Goal: Entertainment & Leisure: Consume media (video, audio)

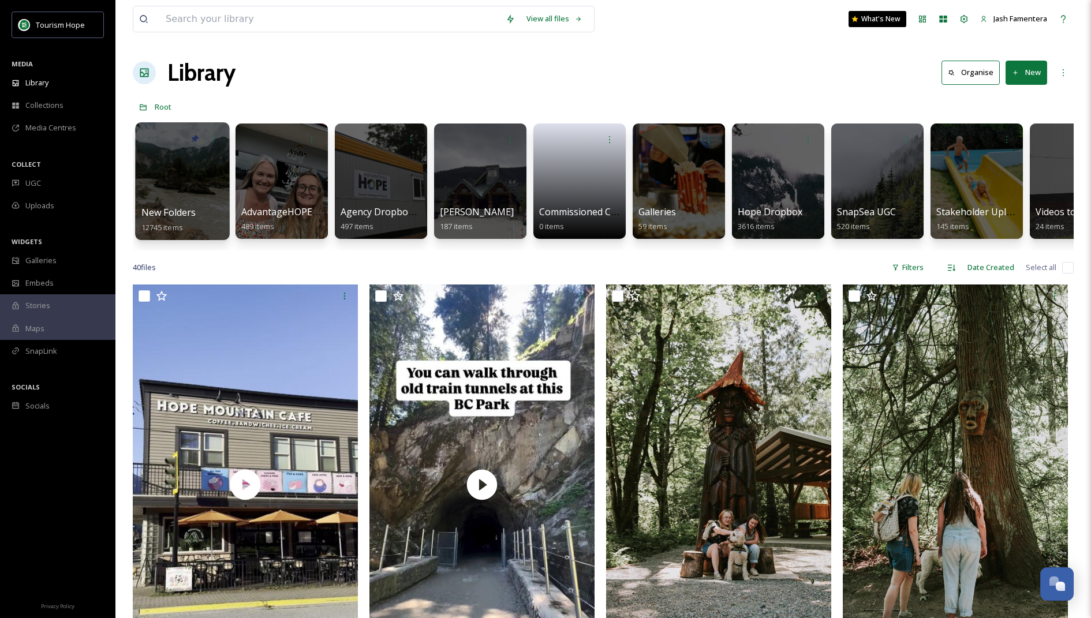
click at [182, 171] on div at bounding box center [182, 181] width 94 height 118
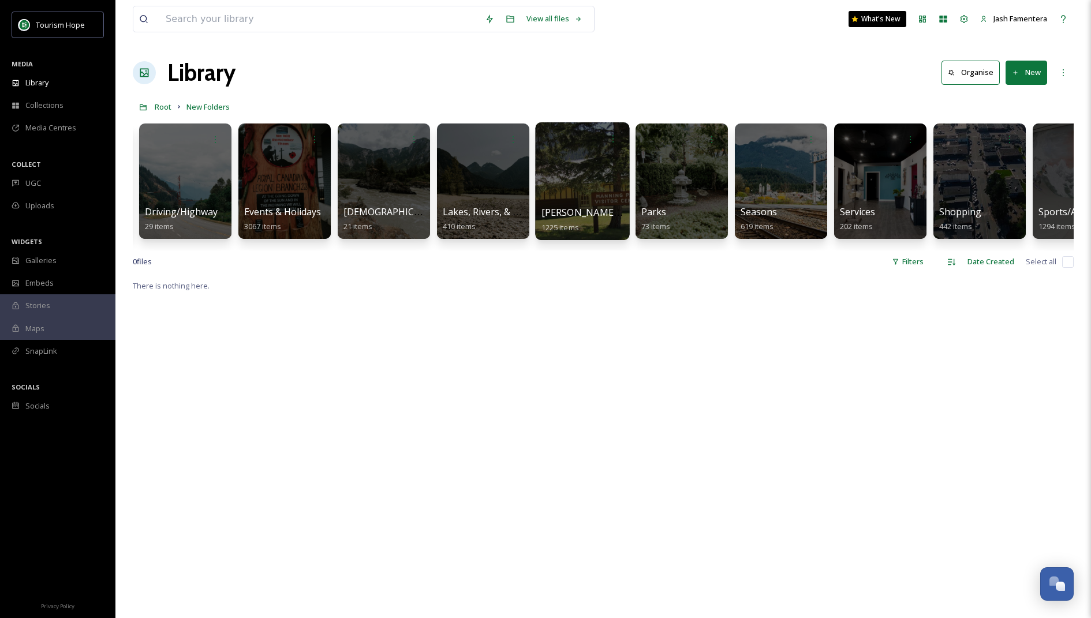
scroll to position [0, 776]
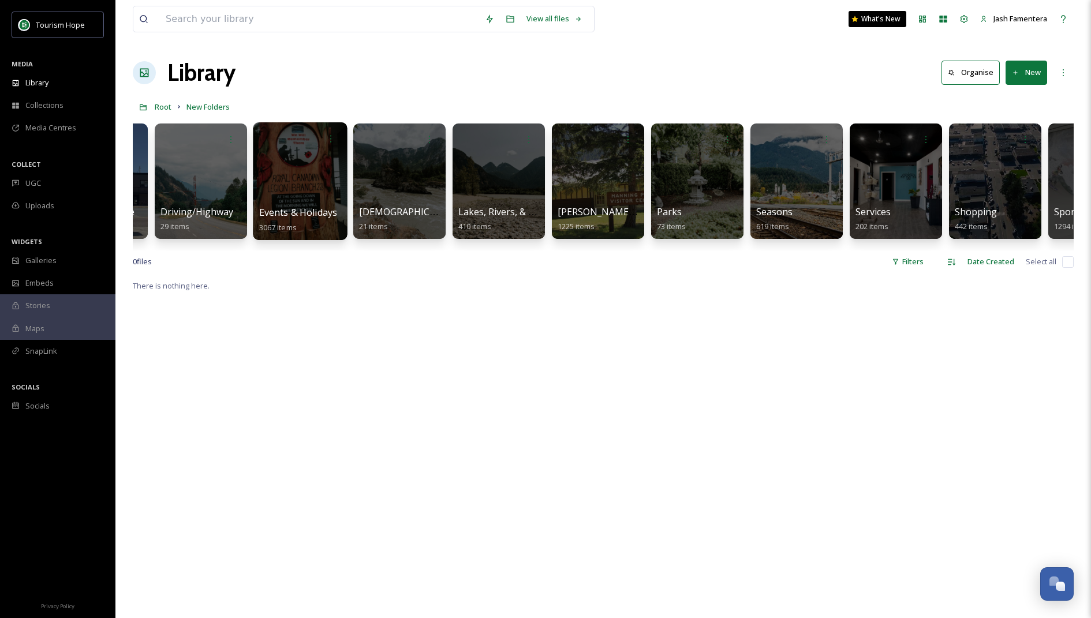
click at [325, 204] on div at bounding box center [300, 181] width 94 height 118
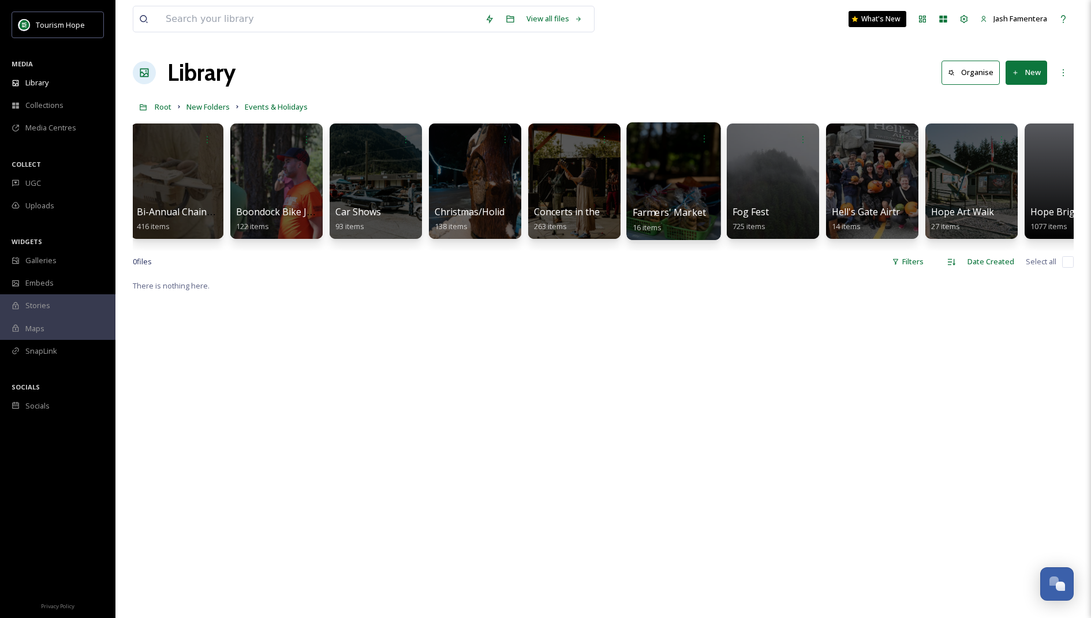
scroll to position [0, 110]
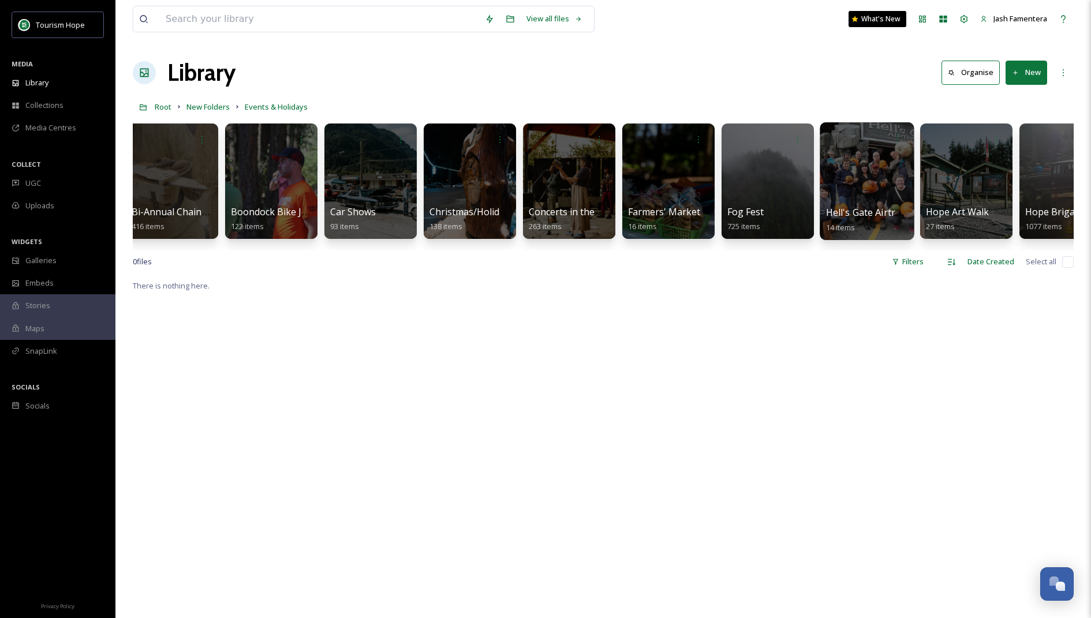
click at [827, 185] on div at bounding box center [867, 181] width 94 height 118
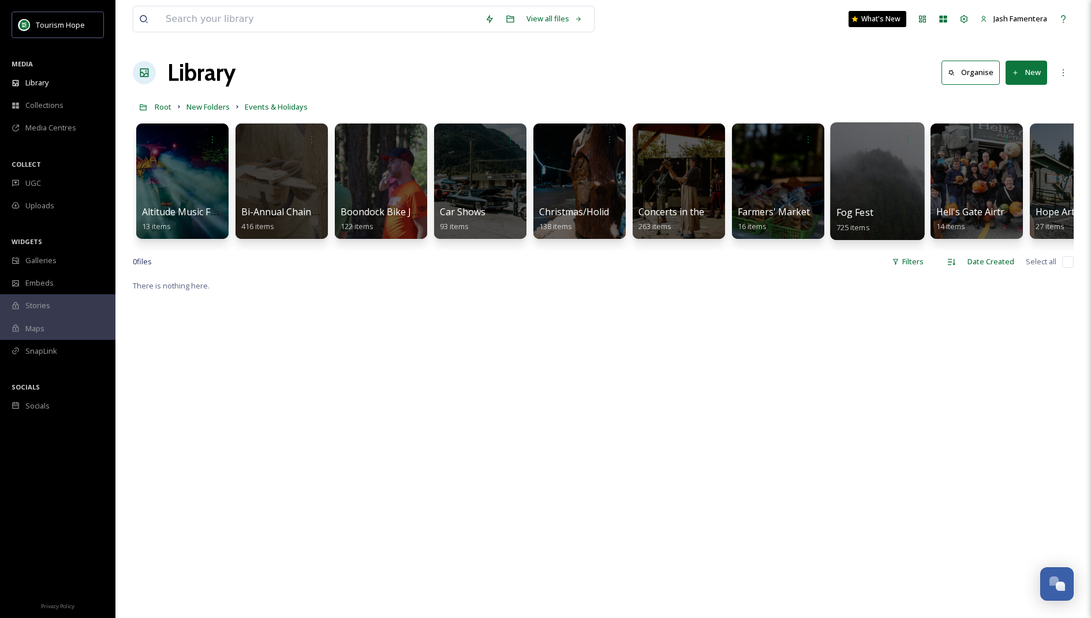
click at [879, 206] on div "Fog Fest 725 items" at bounding box center [878, 220] width 83 height 29
click at [895, 156] on div at bounding box center [877, 181] width 94 height 118
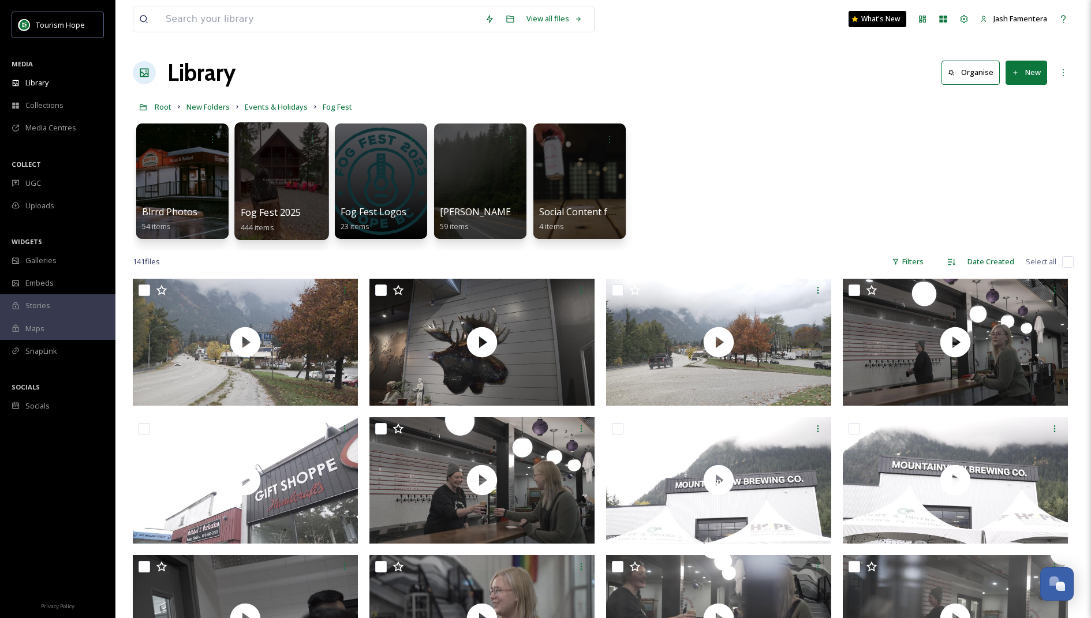
click at [269, 170] on div at bounding box center [281, 181] width 94 height 118
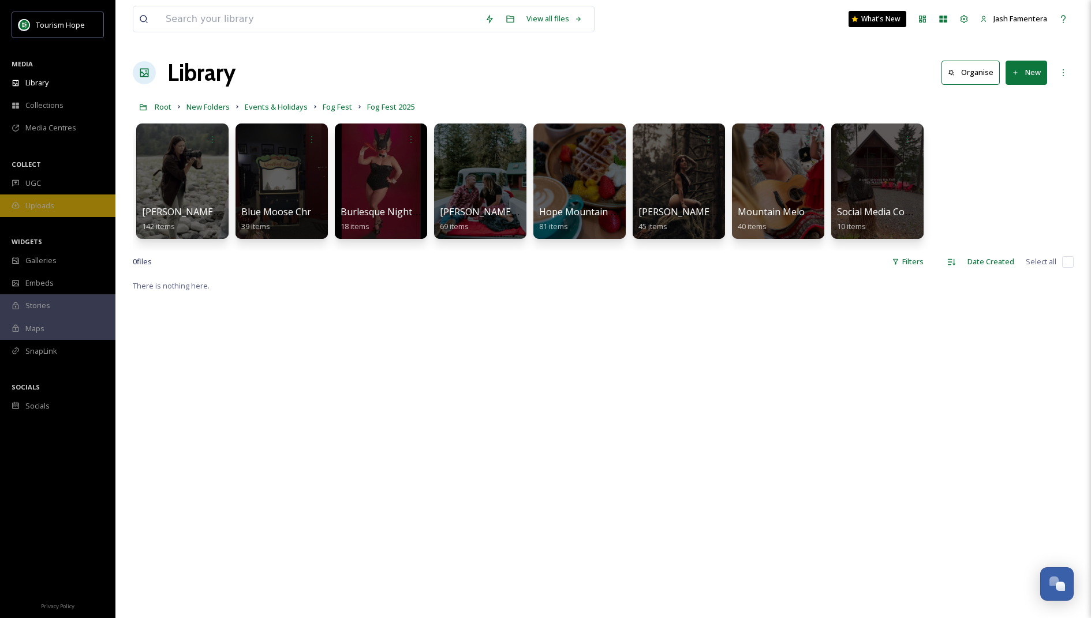
click at [59, 198] on div "Uploads" at bounding box center [57, 206] width 115 height 23
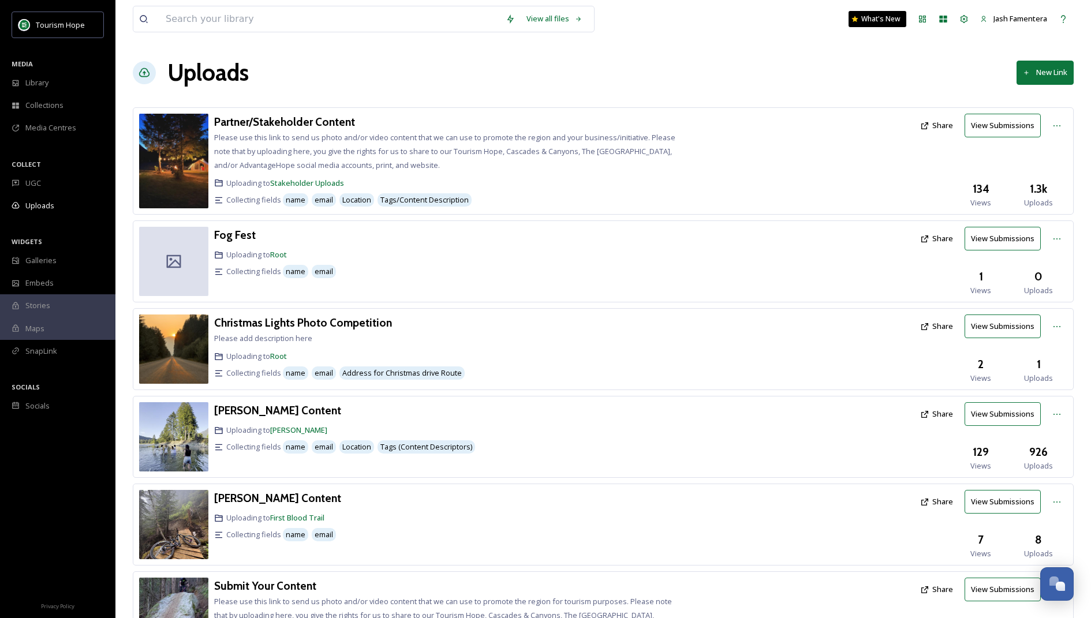
click at [988, 130] on button "View Submissions" at bounding box center [1003, 126] width 76 height 24
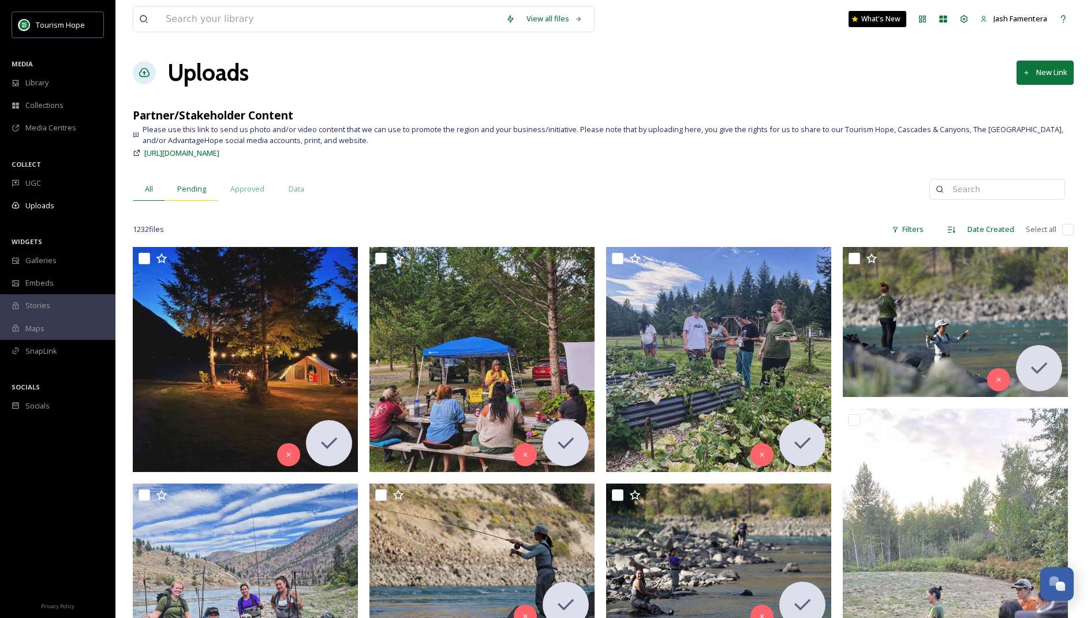
click at [199, 188] on span "Pending" at bounding box center [191, 189] width 29 height 11
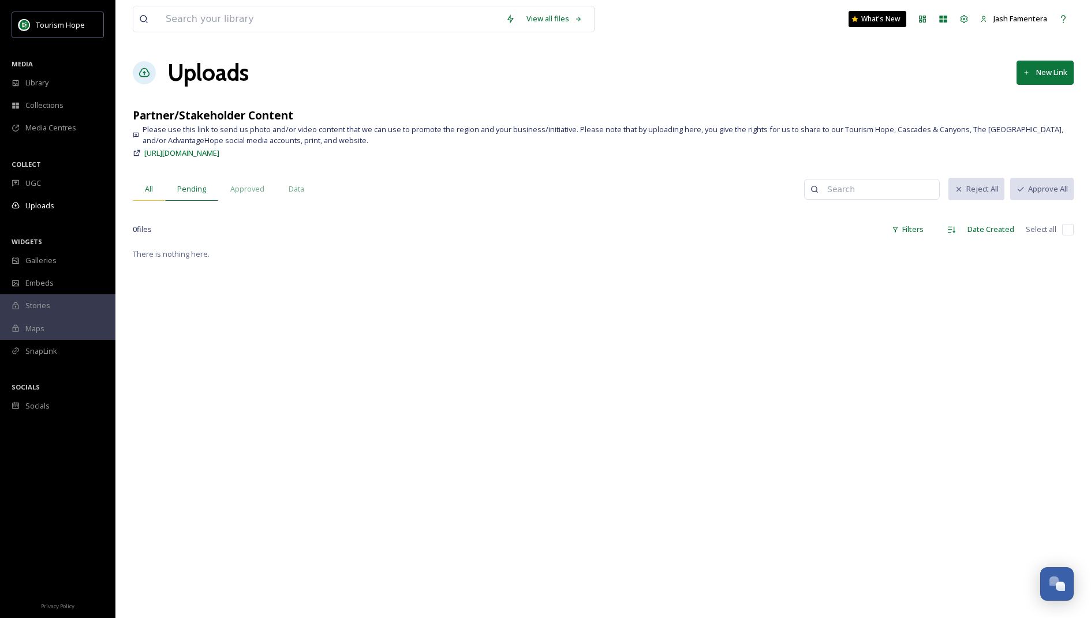
click at [150, 191] on span "All" at bounding box center [149, 189] width 8 height 11
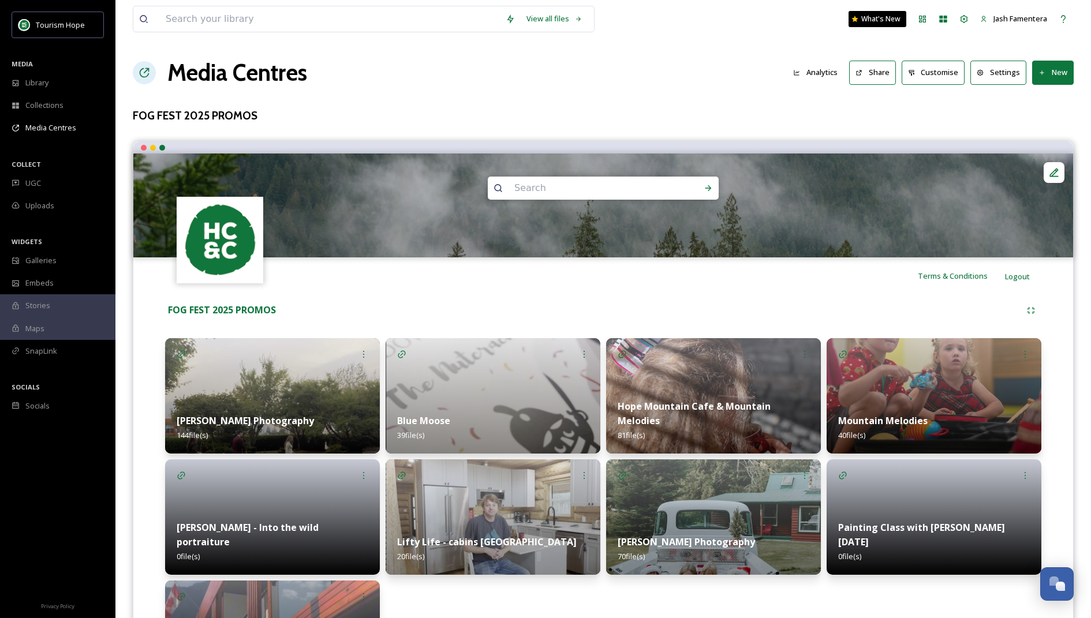
scroll to position [123, 0]
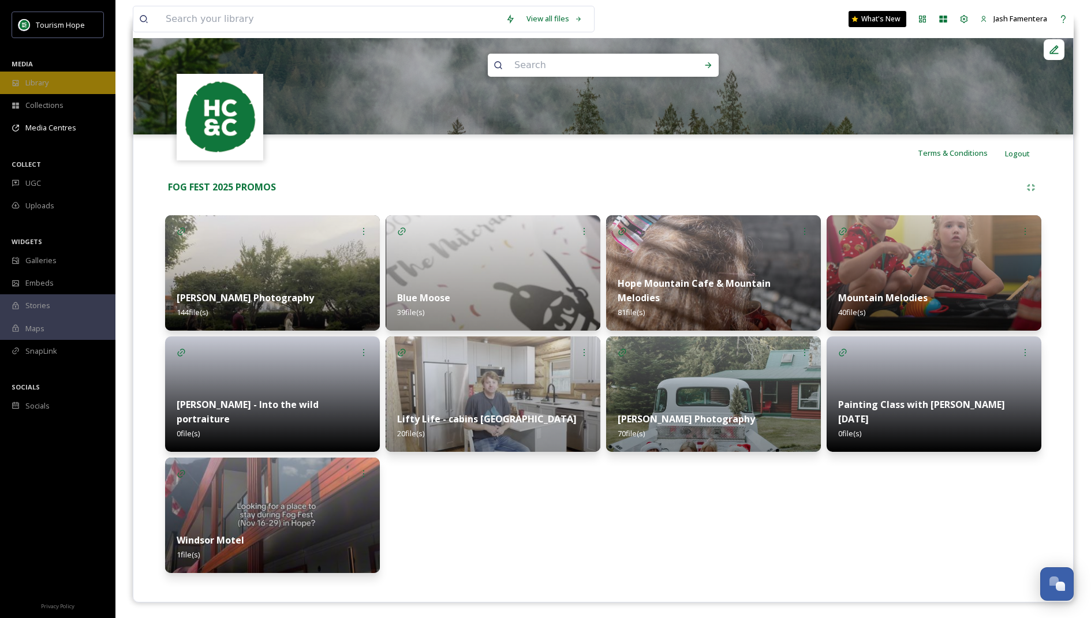
click at [62, 87] on div "Library" at bounding box center [57, 83] width 115 height 23
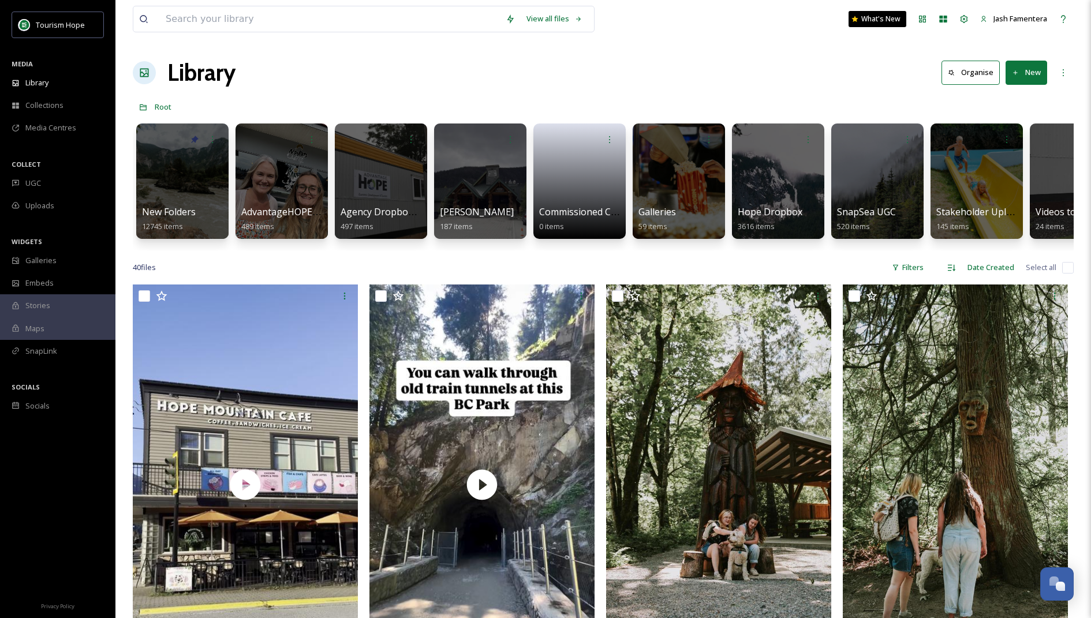
click at [309, 62] on div "Library Organise New" at bounding box center [603, 72] width 941 height 35
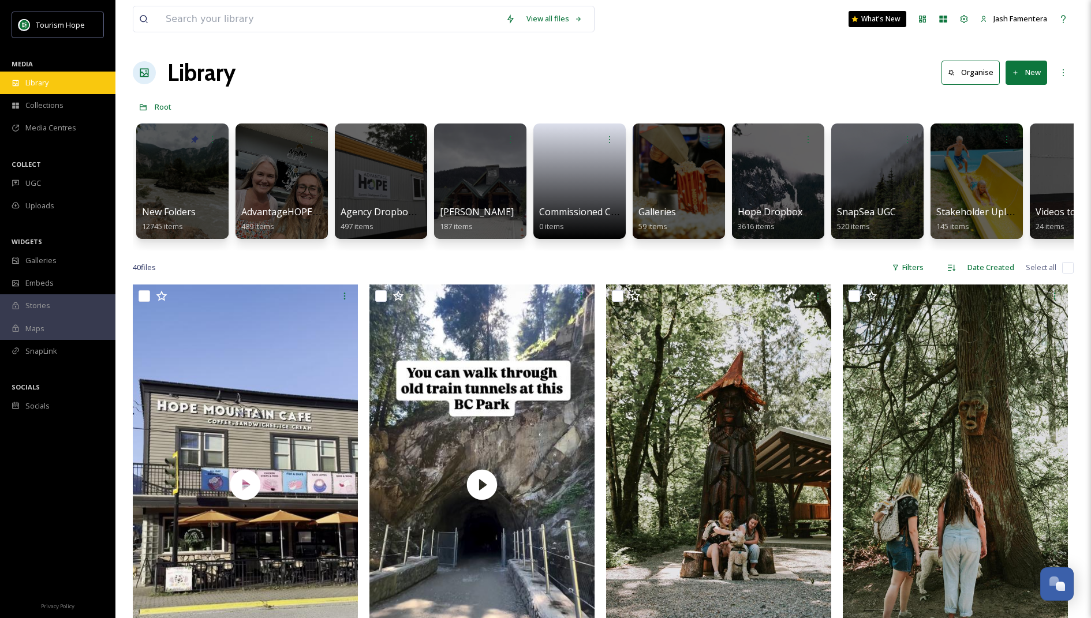
click at [64, 87] on div "Library" at bounding box center [57, 83] width 115 height 23
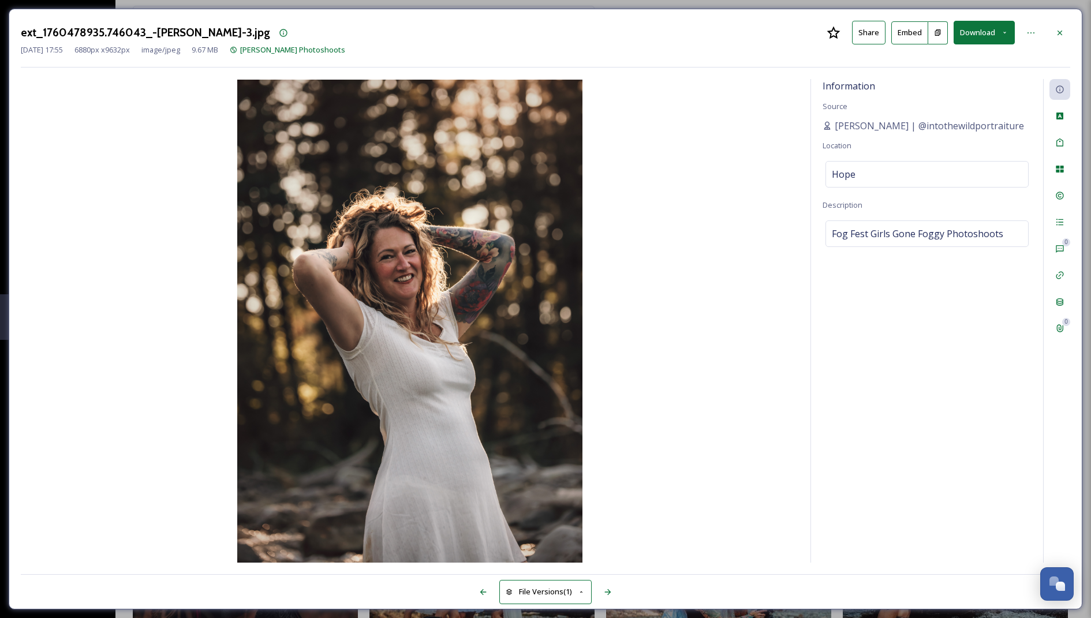
scroll to position [1197, 0]
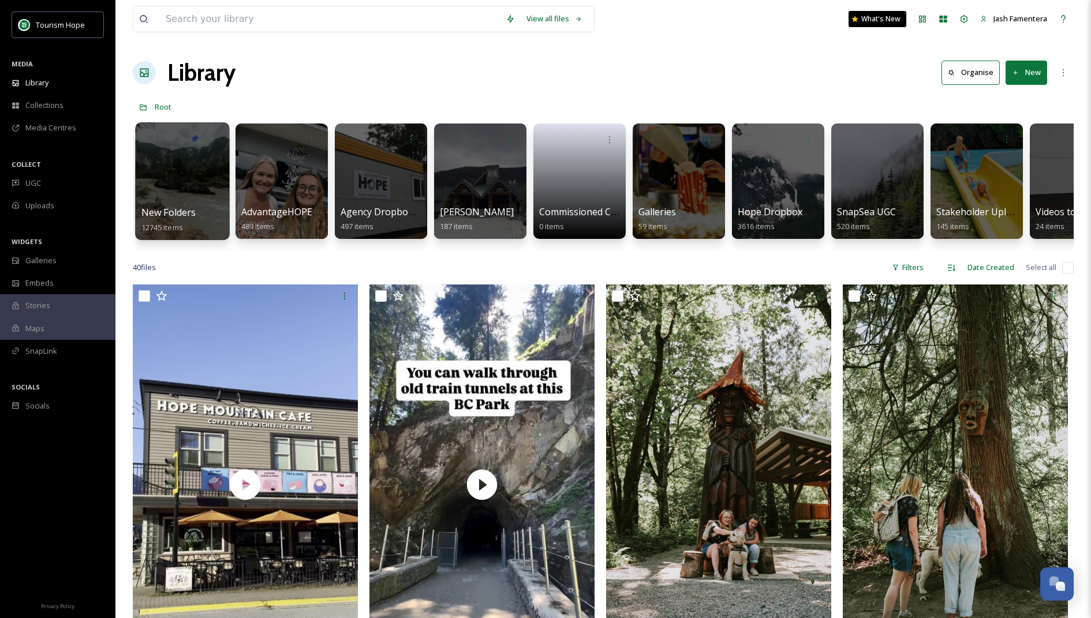
click at [160, 200] on div at bounding box center [182, 181] width 94 height 118
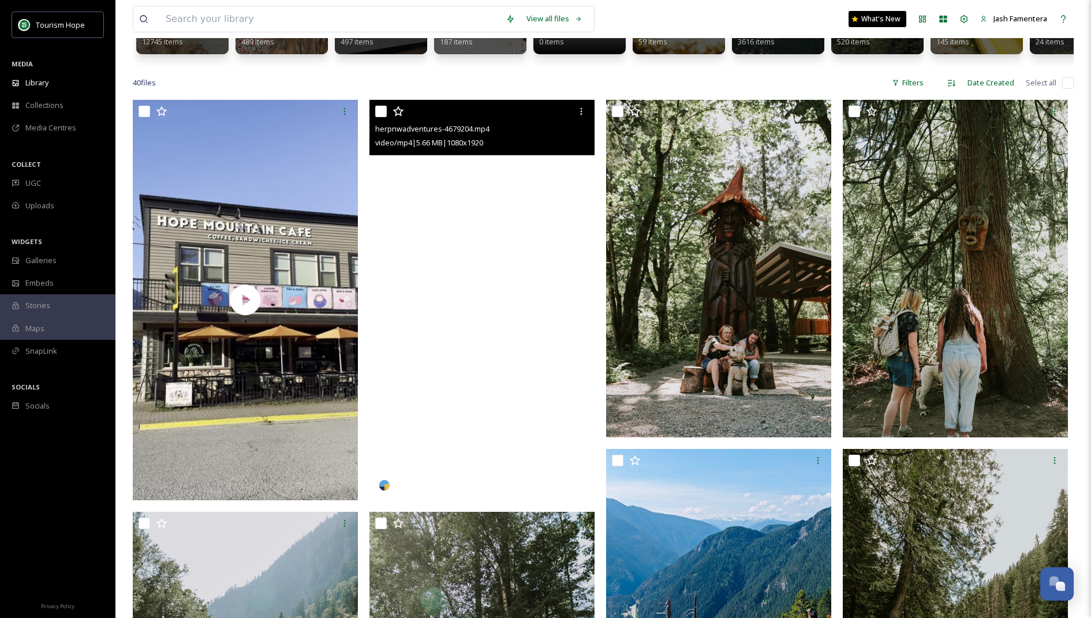
scroll to position [188, 0]
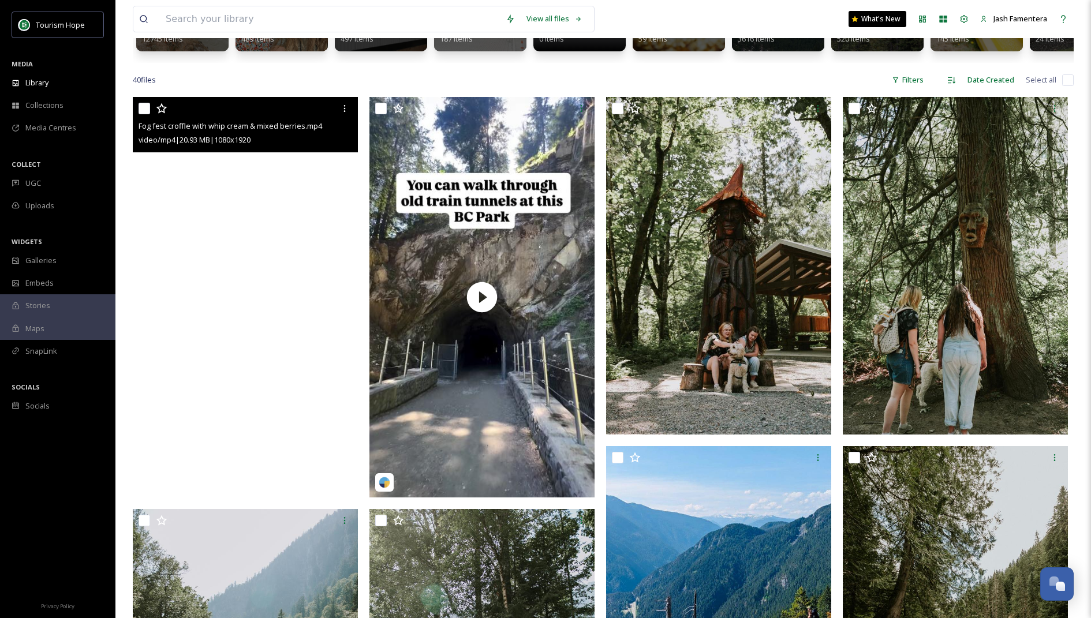
click at [262, 244] on video "Fog fest croffle with whip cream & mixed berries.mp4" at bounding box center [245, 297] width 225 height 400
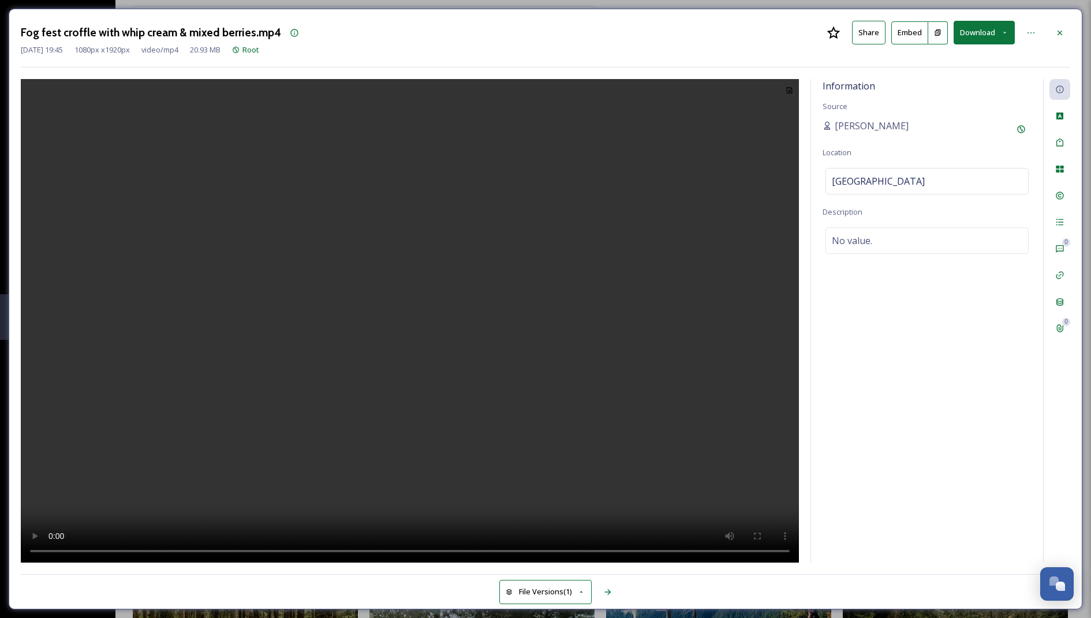
click at [425, 238] on video at bounding box center [410, 321] width 778 height 485
click at [416, 201] on video at bounding box center [410, 321] width 778 height 485
click at [969, 35] on button "Download" at bounding box center [984, 33] width 61 height 24
click at [961, 62] on span "Download Original (1080 x 1920)" at bounding box center [953, 59] width 109 height 11
click at [1062, 29] on icon at bounding box center [1059, 32] width 9 height 9
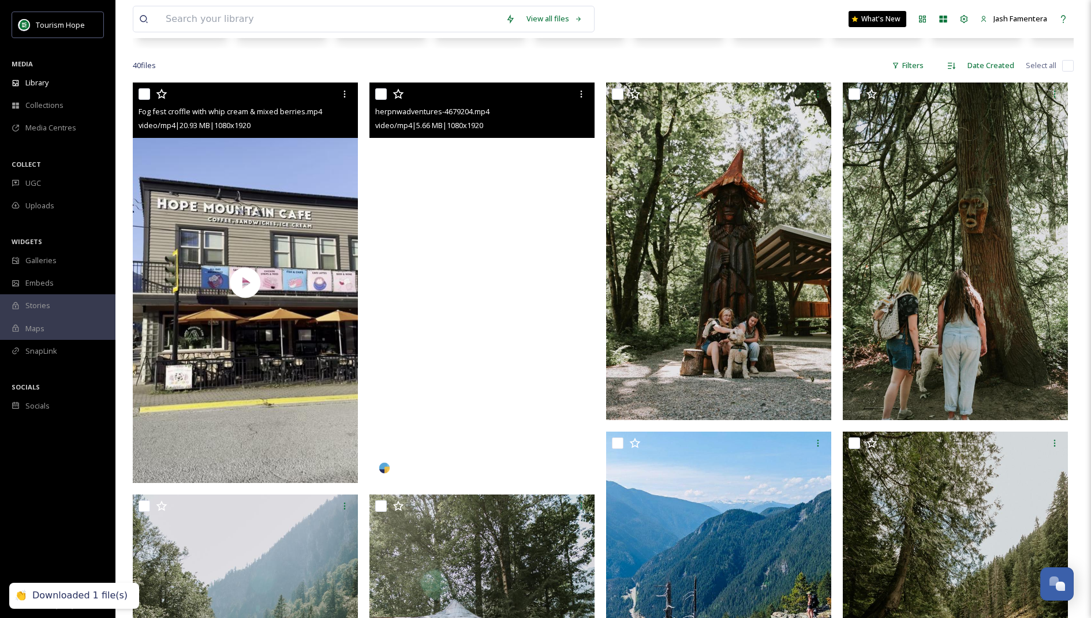
scroll to position [189, 0]
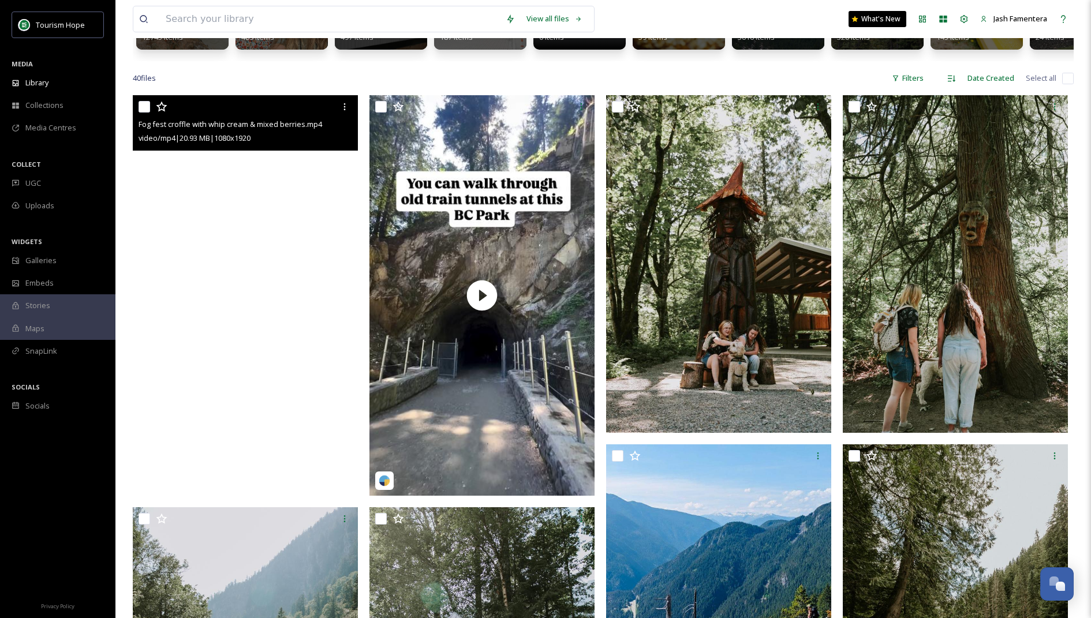
click at [276, 219] on video "Fog fest croffle with whip cream & mixed berries.mp4" at bounding box center [245, 295] width 225 height 400
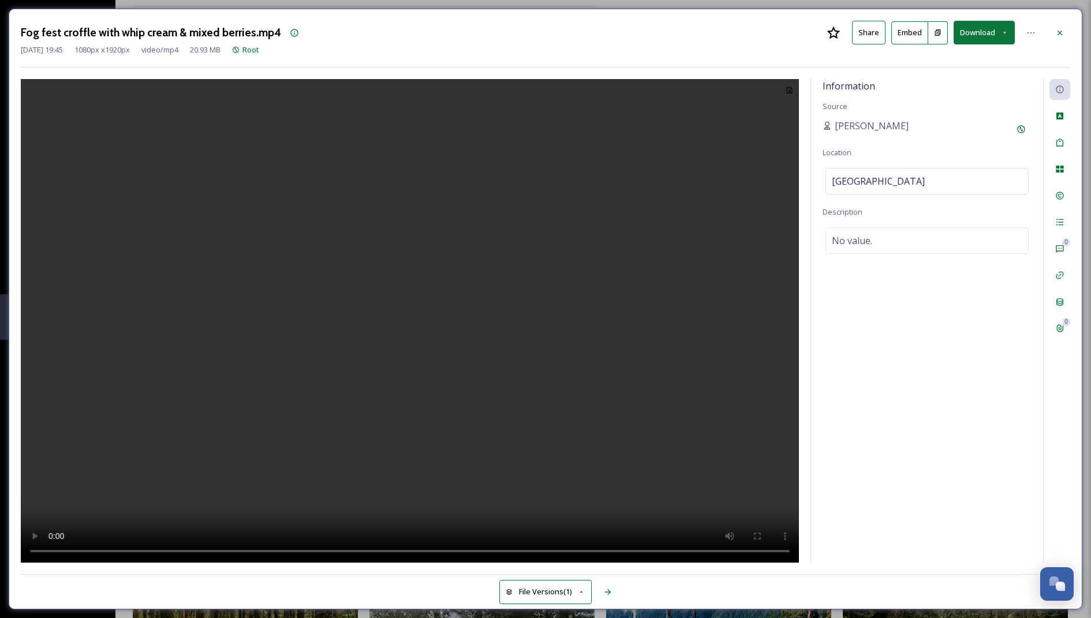
click at [276, 219] on video at bounding box center [410, 321] width 778 height 485
click at [384, 404] on video at bounding box center [410, 321] width 778 height 485
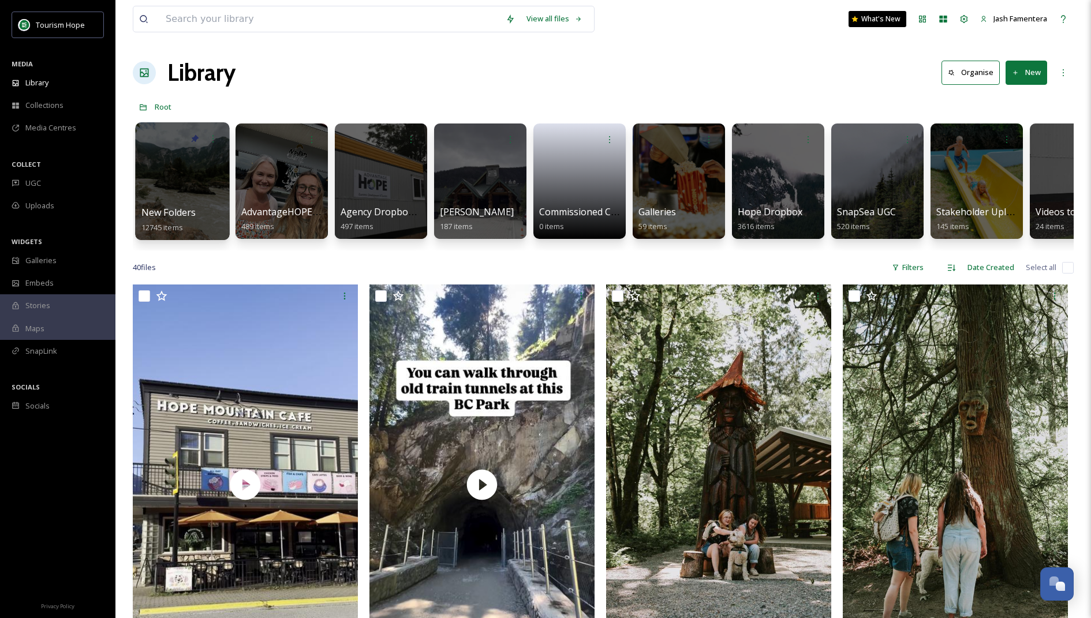
click at [181, 196] on div at bounding box center [182, 181] width 94 height 118
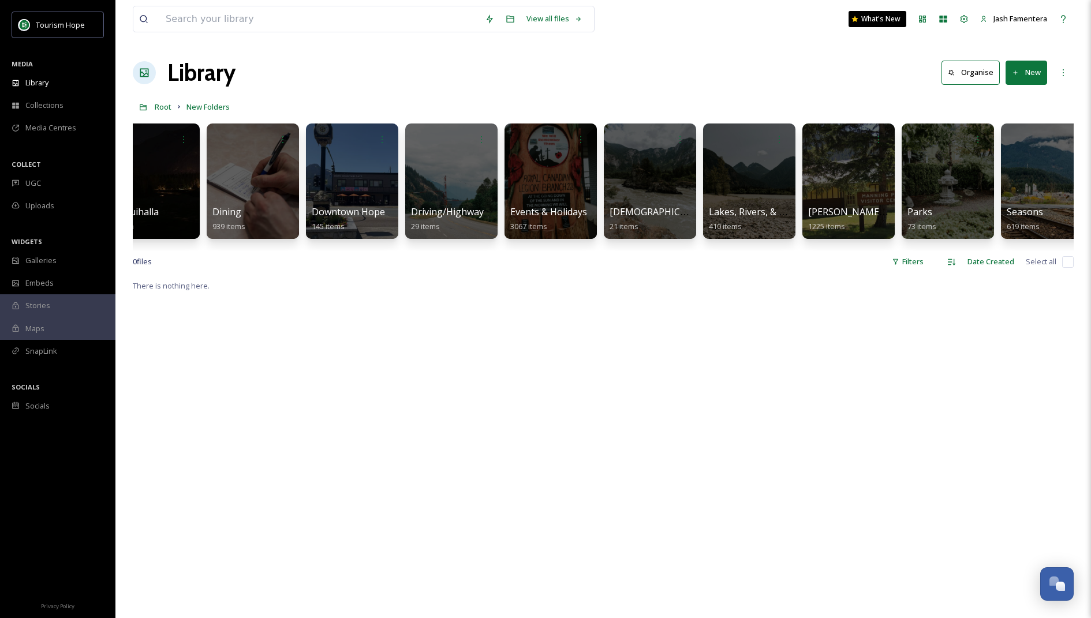
scroll to position [0, 551]
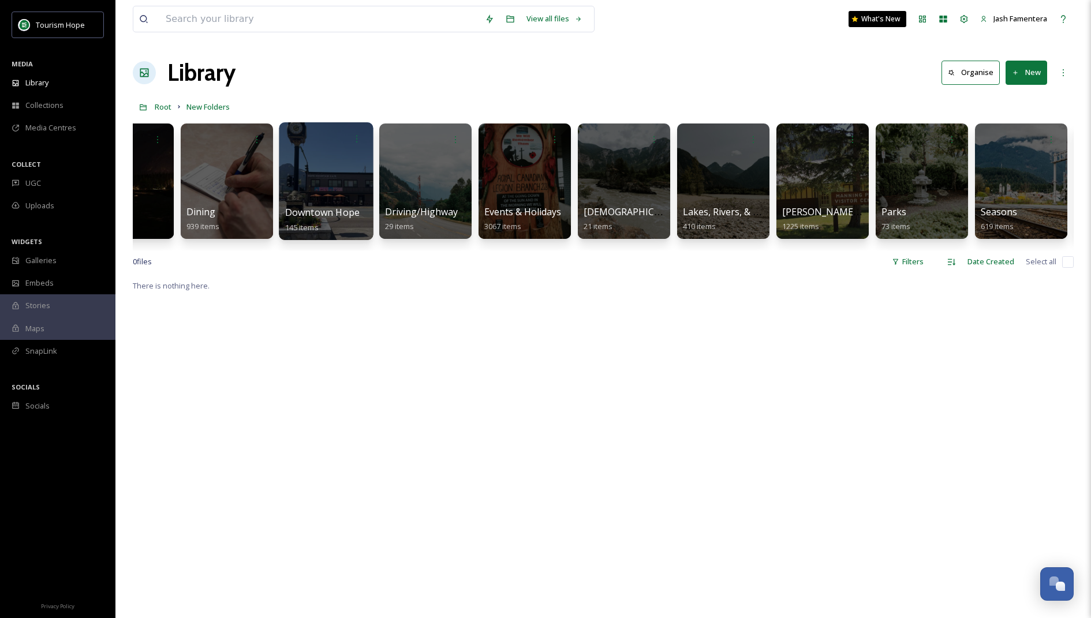
click at [327, 191] on div at bounding box center [326, 181] width 94 height 118
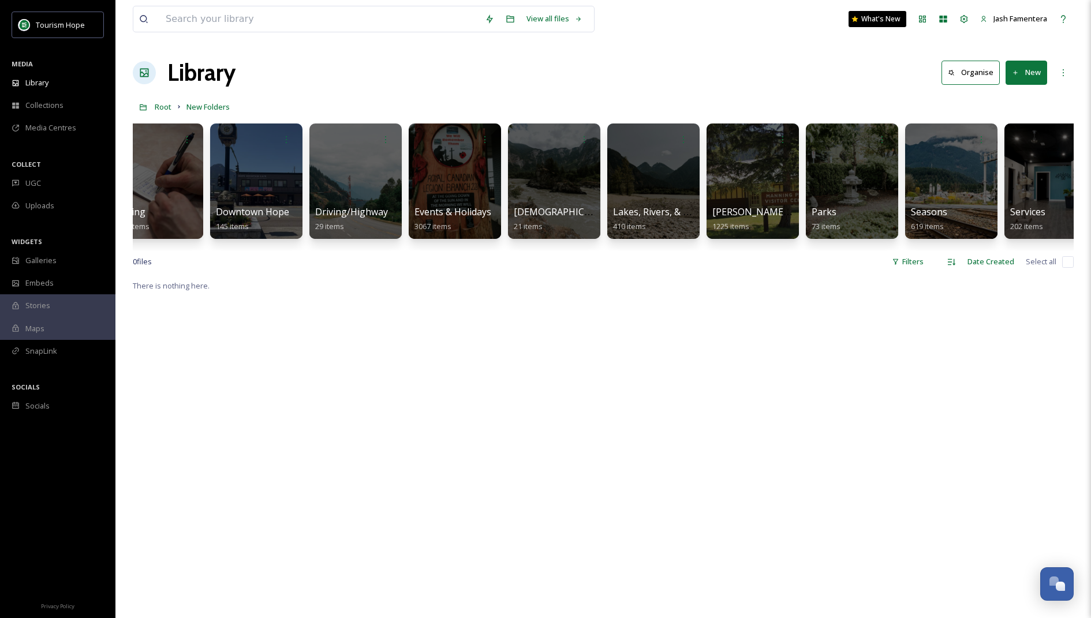
scroll to position [0, 619]
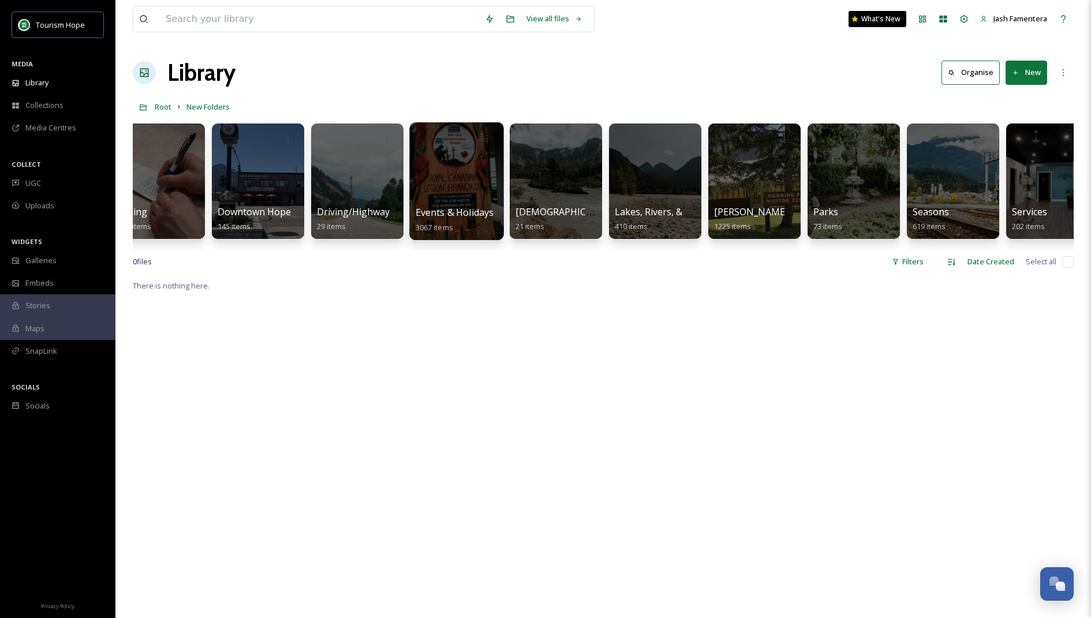
click at [485, 198] on div at bounding box center [456, 181] width 94 height 118
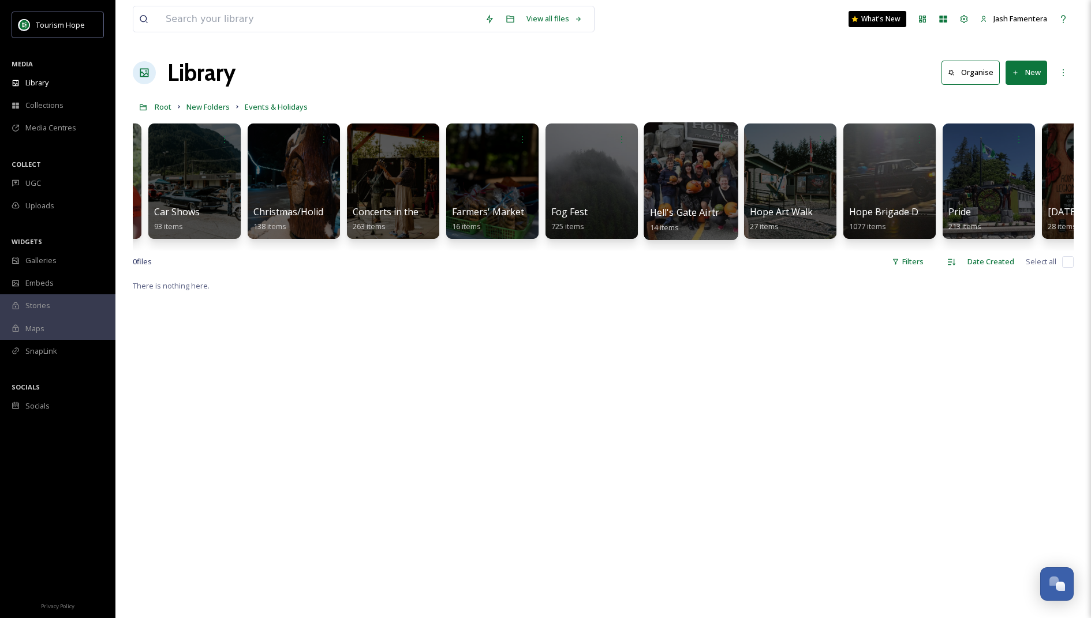
scroll to position [0, 282]
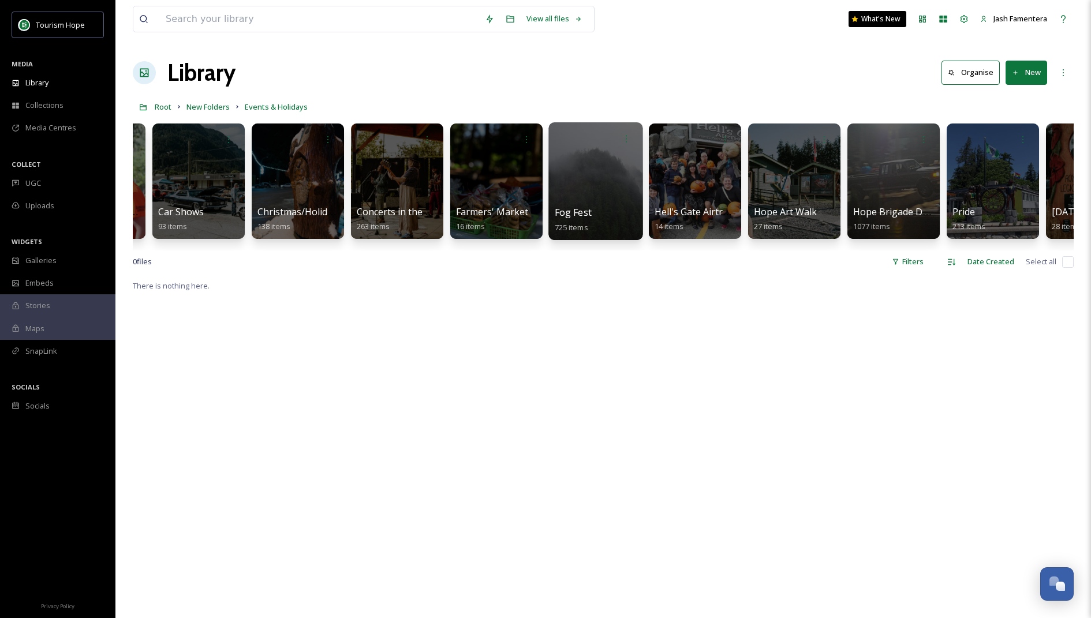
click at [581, 192] on div at bounding box center [595, 181] width 94 height 118
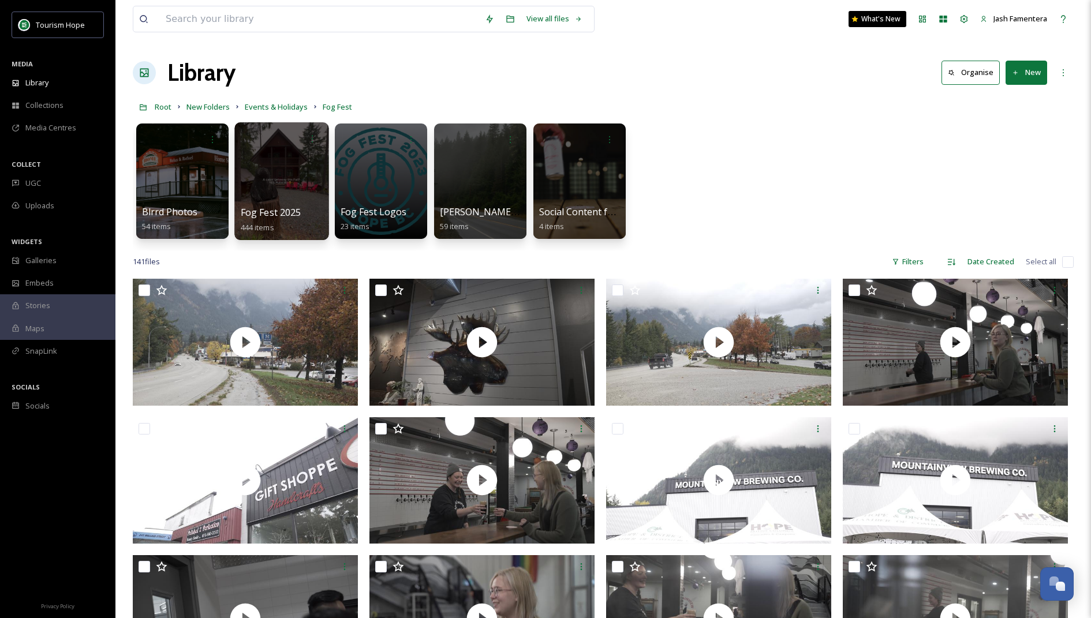
click at [259, 169] on div at bounding box center [281, 181] width 94 height 118
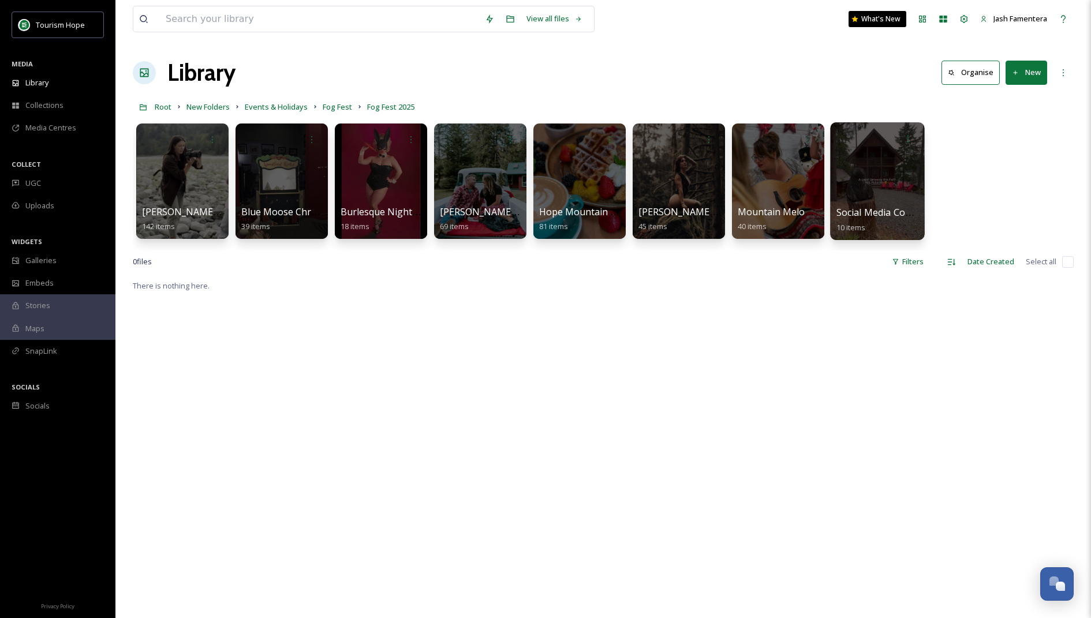
click at [881, 193] on div at bounding box center [877, 181] width 94 height 118
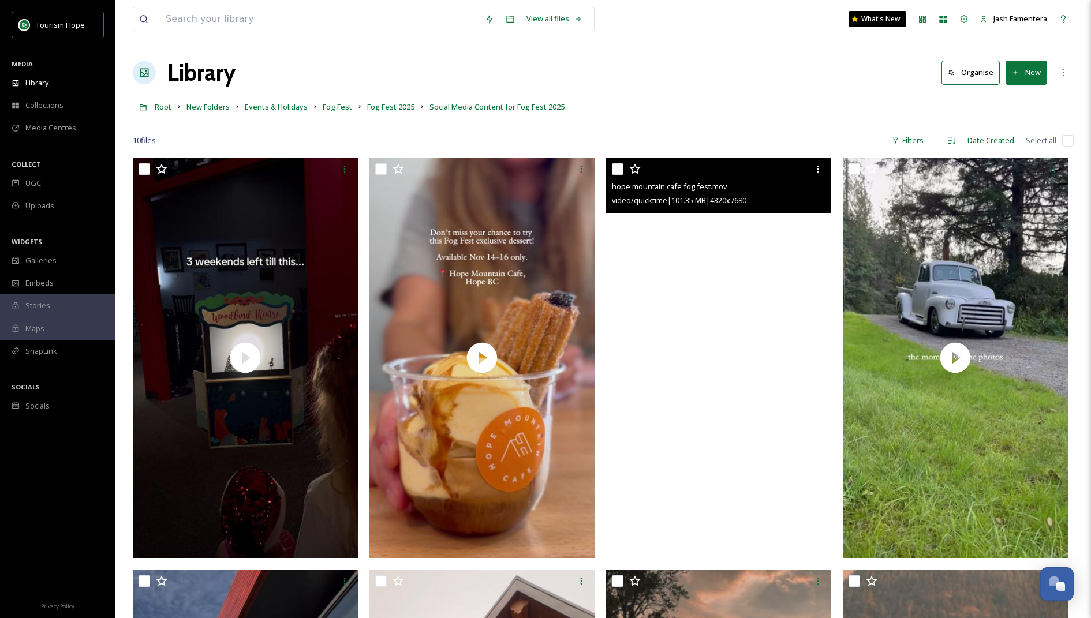
click at [706, 280] on video "hope mountain cafe fog fest.mov" at bounding box center [718, 358] width 225 height 400
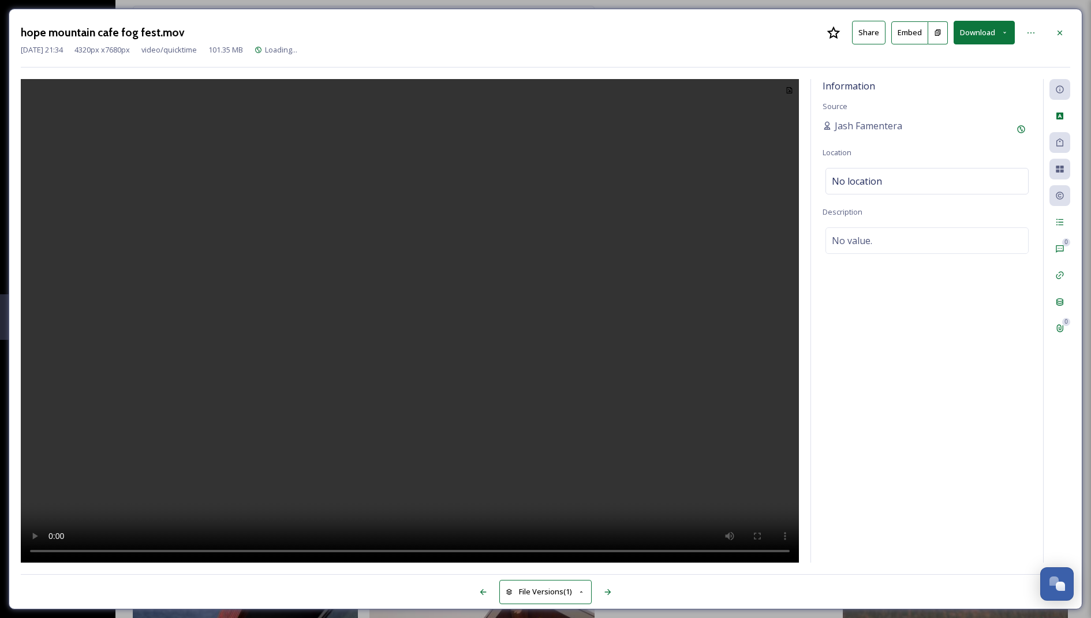
click at [524, 260] on video at bounding box center [410, 321] width 778 height 485
click at [489, 246] on video at bounding box center [410, 321] width 778 height 485
click at [1057, 38] on div at bounding box center [1060, 33] width 21 height 21
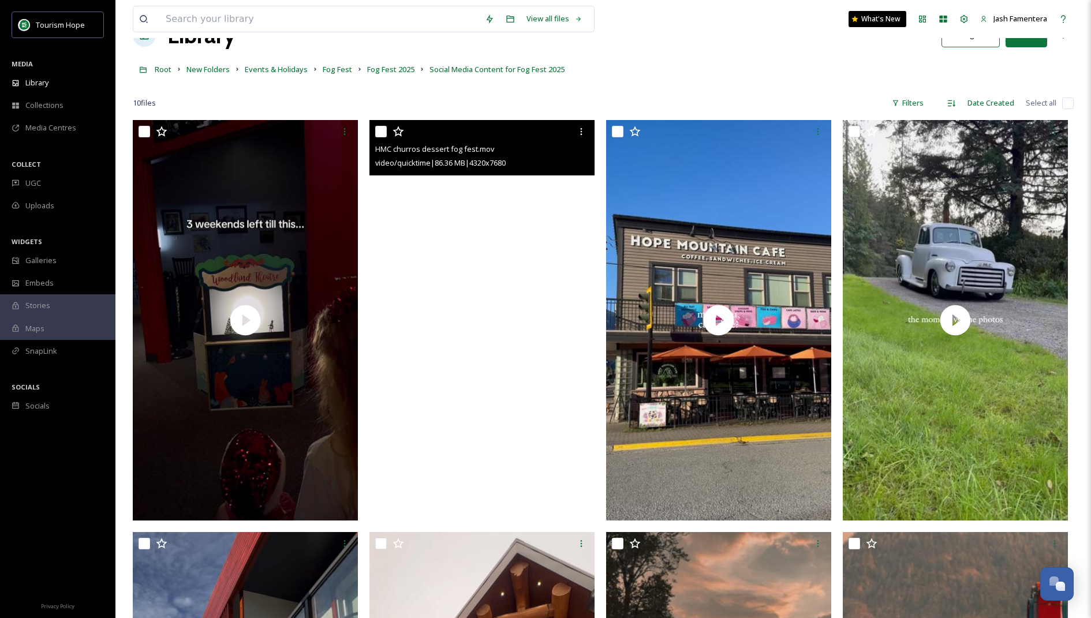
scroll to position [118, 0]
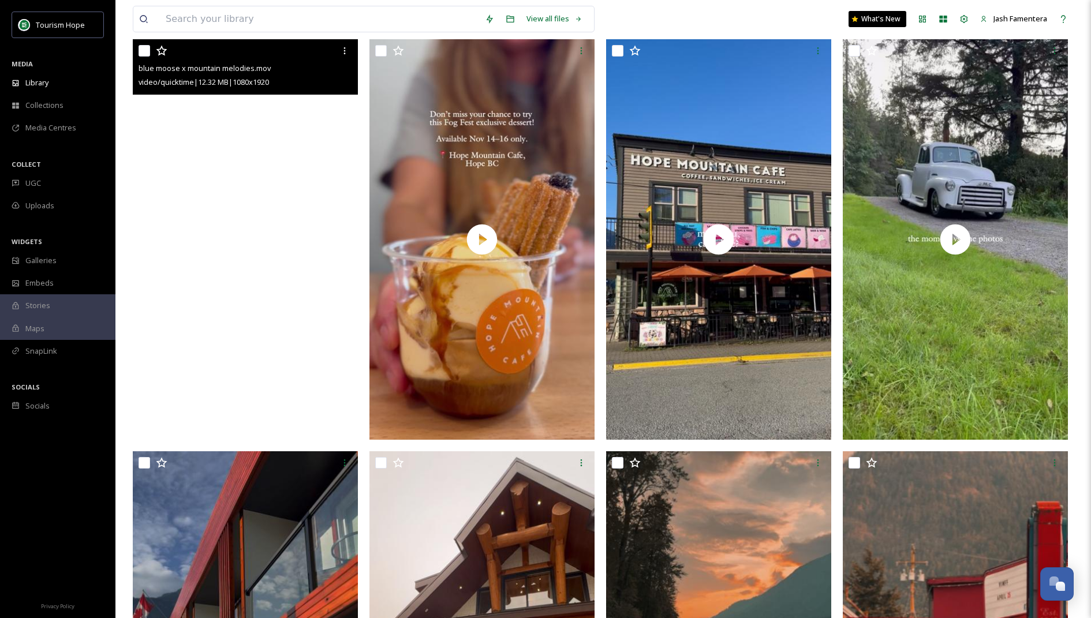
click at [232, 122] on video "blue moose x mountain melodies.mov" at bounding box center [245, 239] width 225 height 400
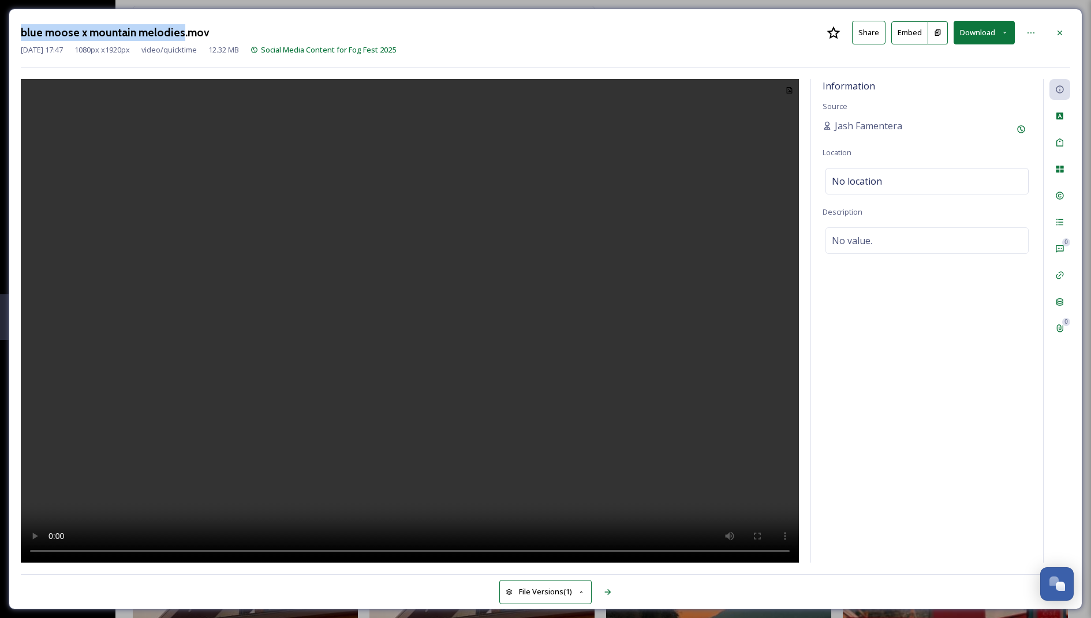
drag, startPoint x: 180, startPoint y: 28, endPoint x: 5, endPoint y: 28, distance: 174.9
click at [5, 28] on div "blue moose x mountain melodies.mov Share Embed Download Oct 13 2025 17:47 1080 …" at bounding box center [545, 309] width 1091 height 618
copy h3 "blue moose x mountain melodies"
click at [388, 240] on video at bounding box center [410, 321] width 778 height 485
click at [436, 255] on video at bounding box center [410, 321] width 778 height 485
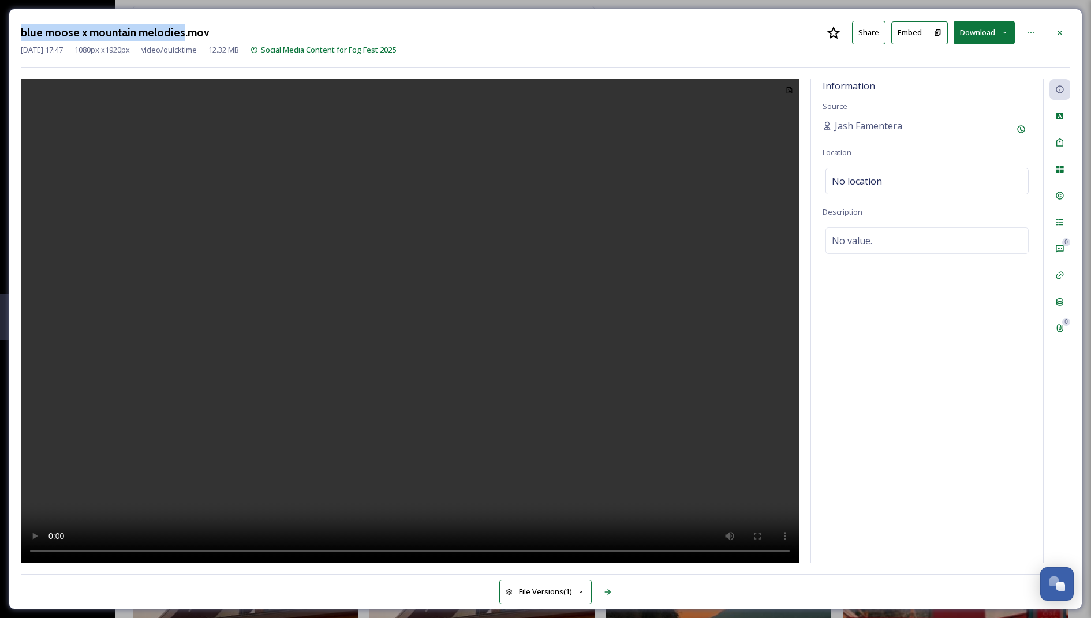
click at [436, 255] on video at bounding box center [410, 321] width 778 height 485
click at [1063, 33] on icon at bounding box center [1059, 32] width 9 height 9
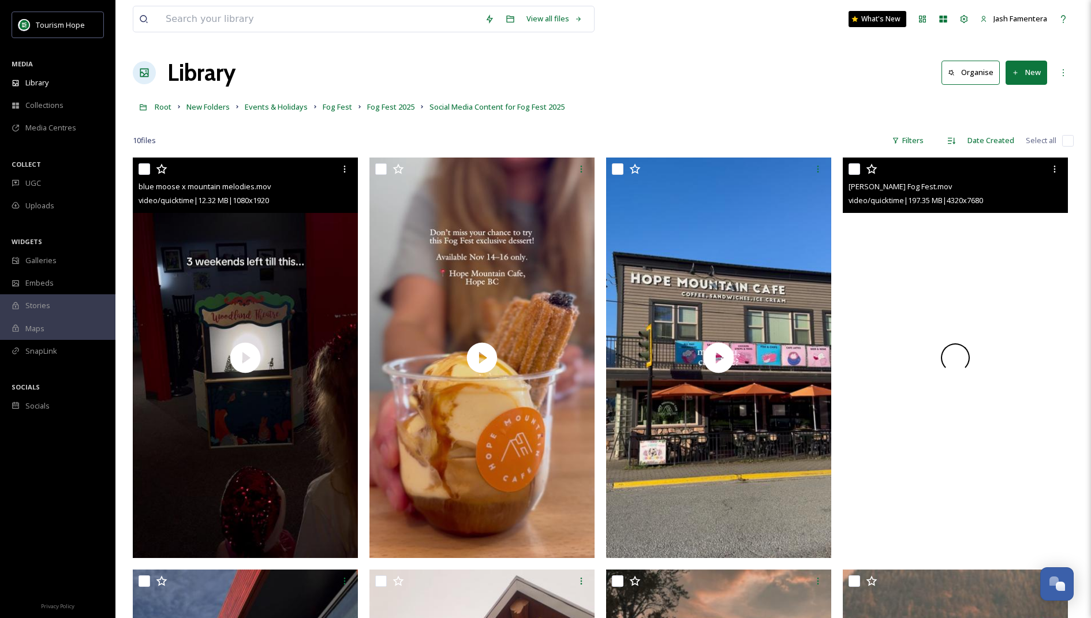
click at [866, 231] on div at bounding box center [955, 358] width 225 height 400
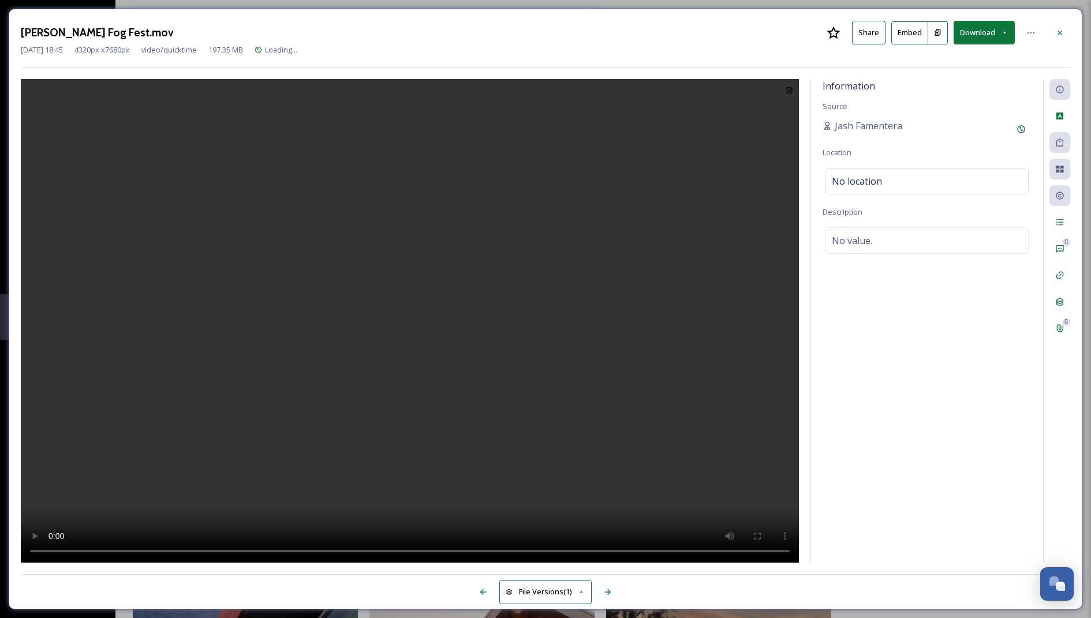
click at [462, 327] on video at bounding box center [410, 321] width 778 height 485
